Goal: Task Accomplishment & Management: Manage account settings

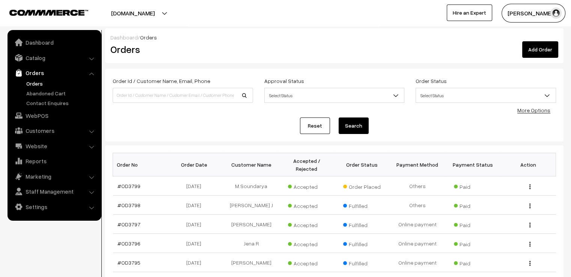
click at [310, 127] on link "Reset" at bounding box center [315, 126] width 30 height 17
click at [130, 183] on link "#OD3799" at bounding box center [129, 186] width 23 height 6
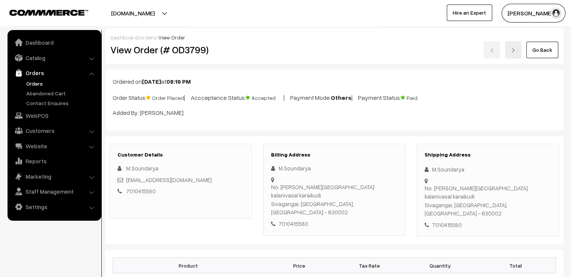
drag, startPoint x: 457, startPoint y: 192, endPoint x: 479, endPoint y: 218, distance: 33.5
click at [479, 218] on div "Shipping Address M.Soundarya No. Kurunji nagar kalanivasal karaikudi Sivagangai…" at bounding box center [488, 191] width 142 height 94
click at [474, 221] on div "7010415580" at bounding box center [488, 225] width 127 height 9
click at [463, 141] on div "Customer Details M.Soundarya soundaryamathi14@gmail.com 7010415580 Billing Addr…" at bounding box center [334, 190] width 459 height 109
click at [498, 168] on div "M.Soundarya" at bounding box center [488, 169] width 127 height 9
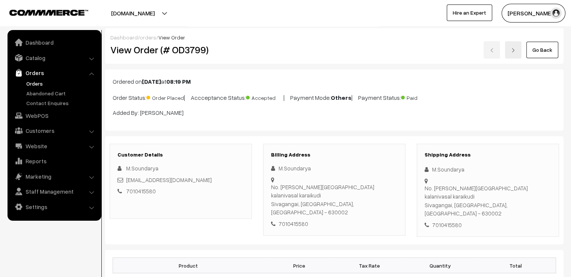
drag, startPoint x: 431, startPoint y: 165, endPoint x: 496, endPoint y: 206, distance: 76.3
click at [496, 206] on div "Shipping Address M.Soundarya No. Kurunji nagar kalanivasal karaikudi Sivagangai…" at bounding box center [488, 191] width 142 height 94
copy div "M.Soundarya No. Kurunji nagar kalanivasal karaikudi Sivagangai, Tamil Nadu, Ind…"
